Goal: Check status: Check status

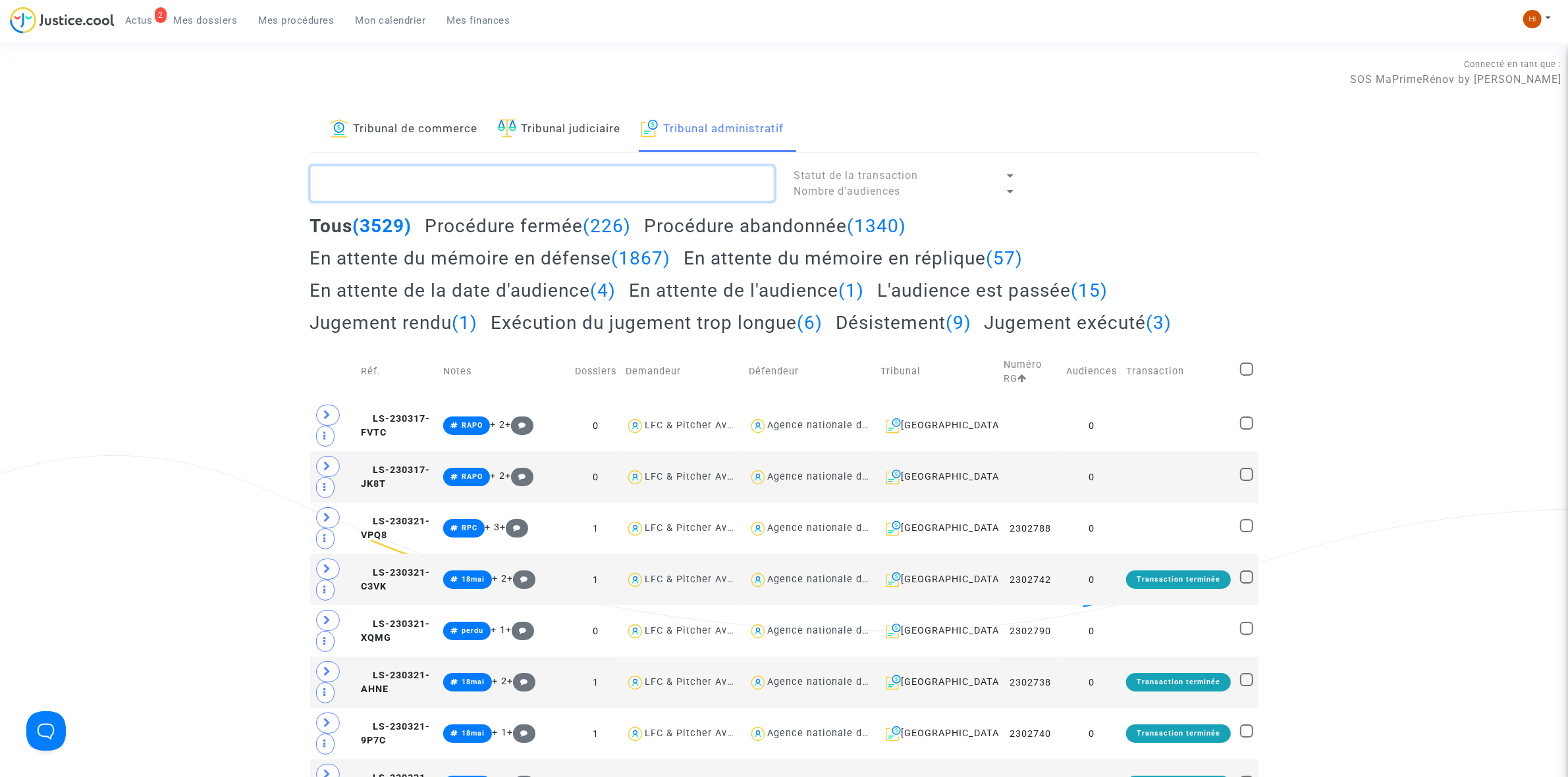
drag, startPoint x: 393, startPoint y: 167, endPoint x: 390, endPoint y: 174, distance: 7.6
click at [393, 167] on textarea at bounding box center [542, 183] width 465 height 36
click at [389, 178] on textarea at bounding box center [542, 183] width 465 height 36
paste textarea "2500266"
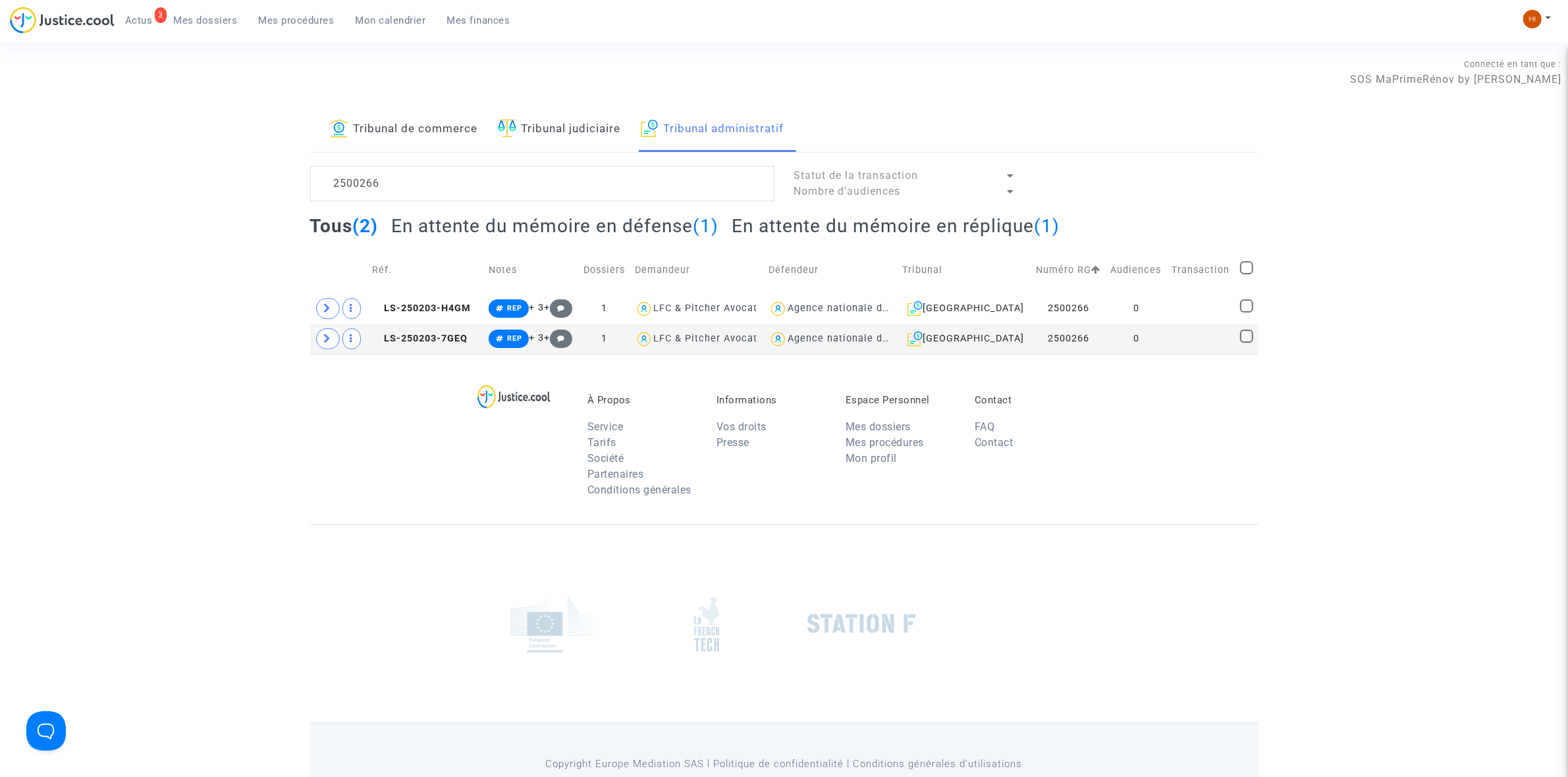
drag, startPoint x: 485, startPoint y: 163, endPoint x: -78, endPoint y: 175, distance: 563.1
click at [0, 175] on html "3 Actus Mes dossiers Mes procédures Mon calendrier Mes finances Mon profil Chan…" at bounding box center [784, 421] width 1568 height 843
click at [395, 181] on textarea at bounding box center [542, 183] width 465 height 36
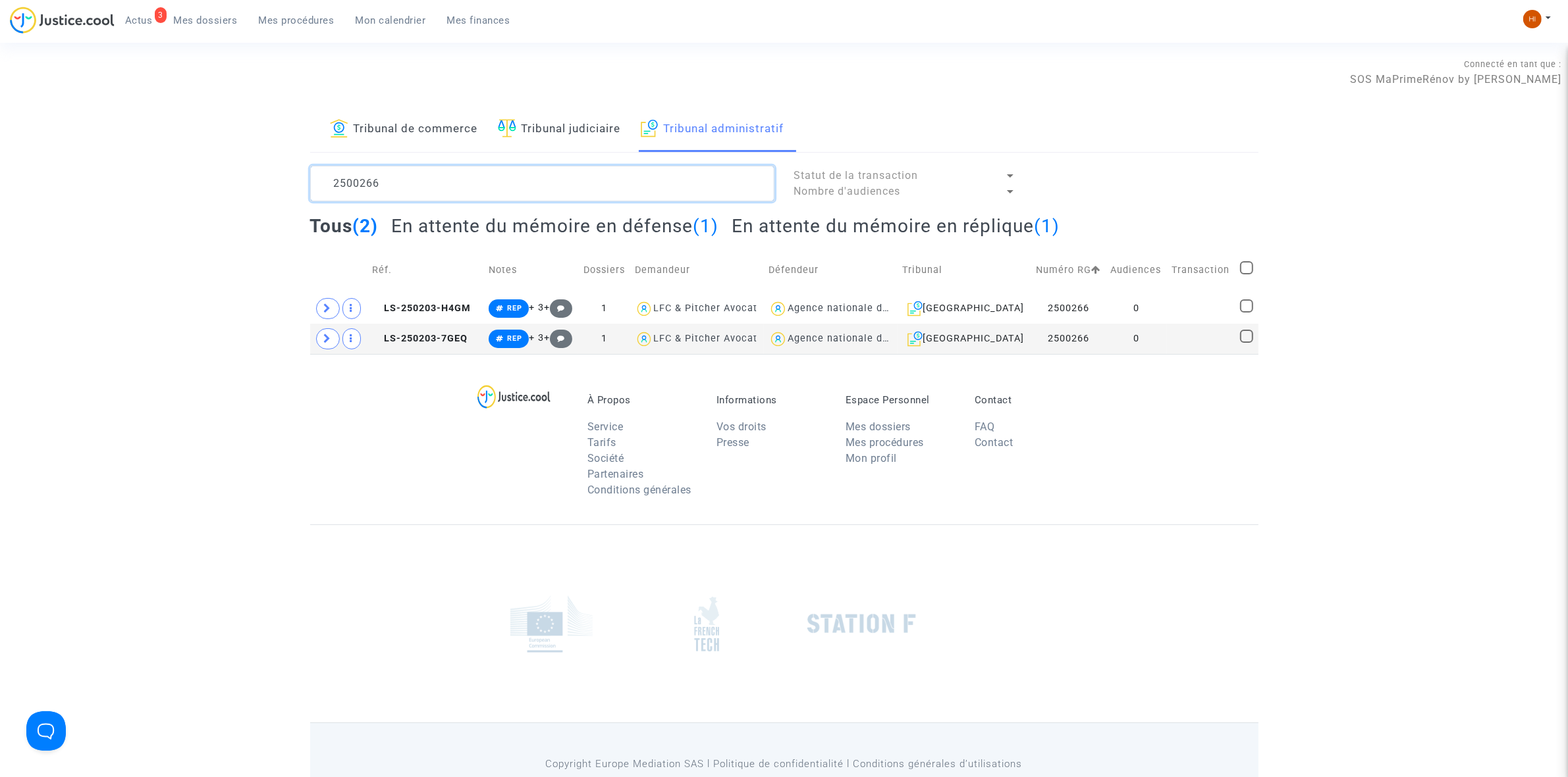
paste textarea "72"
type textarea "2500272"
click at [432, 311] on span "LS-250203-9U9C" at bounding box center [419, 308] width 94 height 11
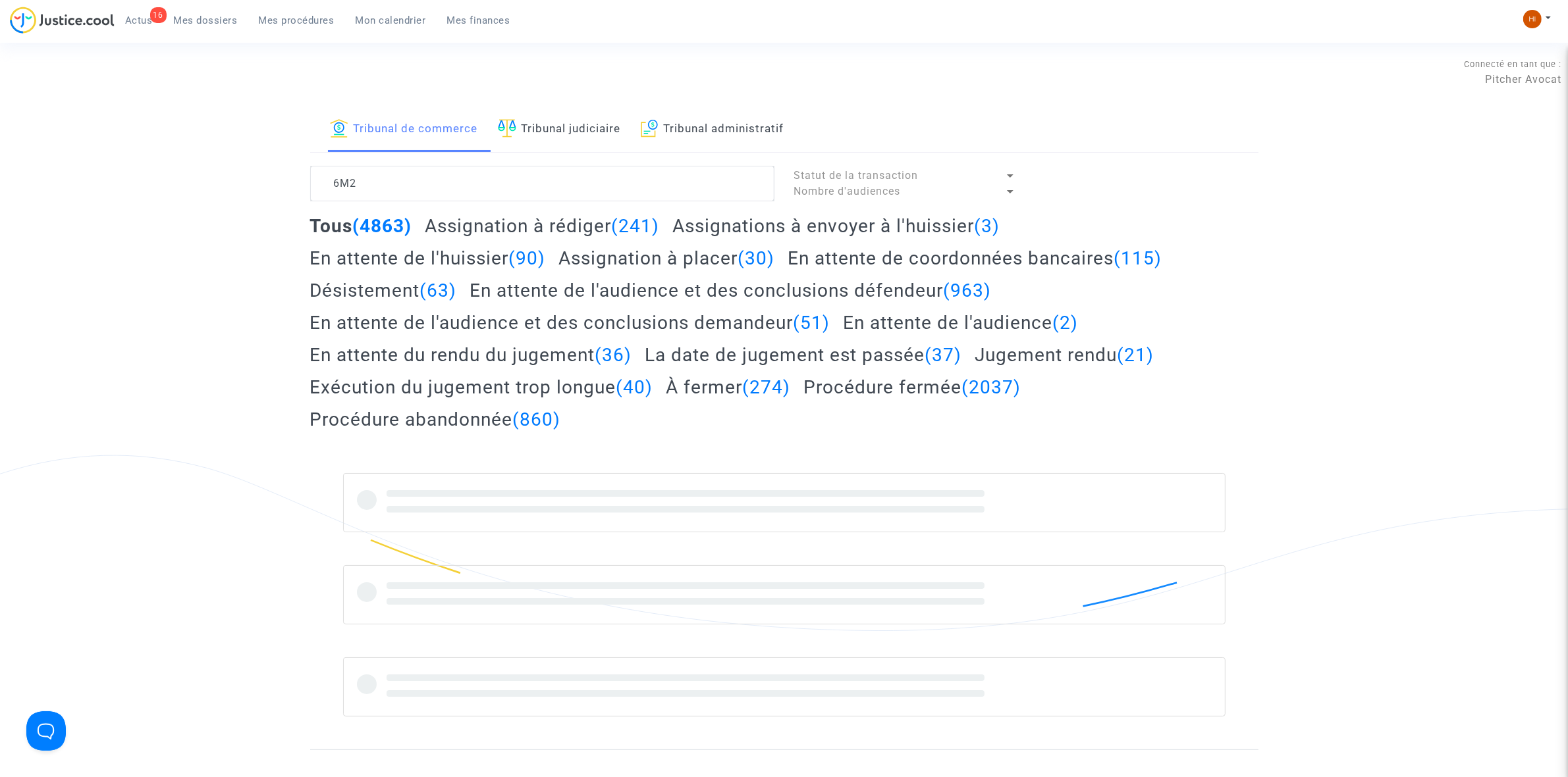
type textarea "6M2Q"
